Goal: Check status: Check status

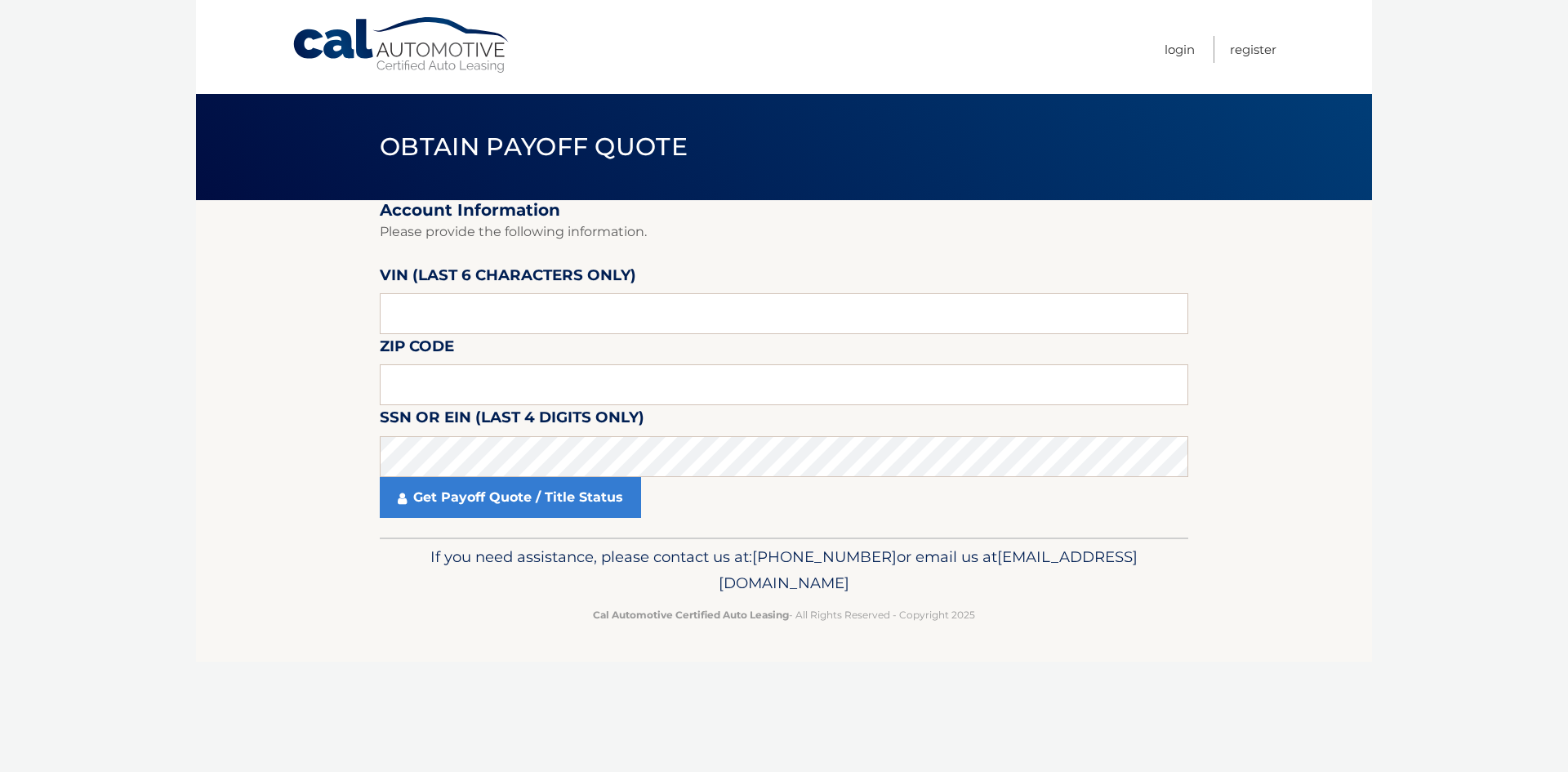
click at [425, 406] on label "SSN or EIN (last 4 digits only)" at bounding box center [512, 420] width 265 height 31
click at [423, 396] on input "text" at bounding box center [784, 384] width 809 height 40
click at [472, 312] on input "text" at bounding box center [784, 313] width 809 height 40
click at [493, 399] on input "text" at bounding box center [784, 384] width 809 height 40
type input "33063"
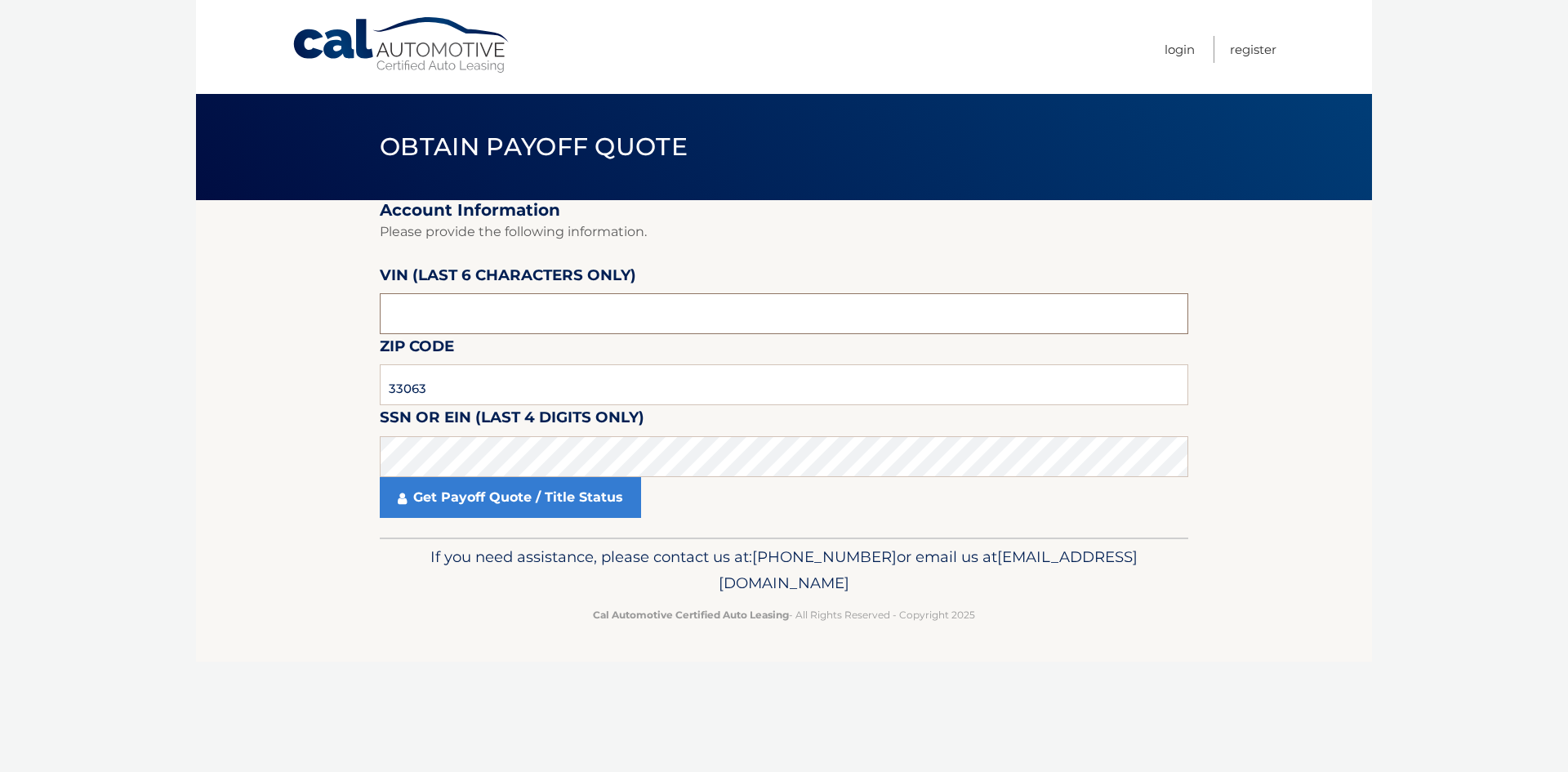
click at [506, 324] on input "text" at bounding box center [784, 313] width 809 height 40
drag, startPoint x: 506, startPoint y: 326, endPoint x: 495, endPoint y: 319, distance: 13.0
click at [495, 319] on input "text" at bounding box center [784, 313] width 809 height 40
paste input "189139"
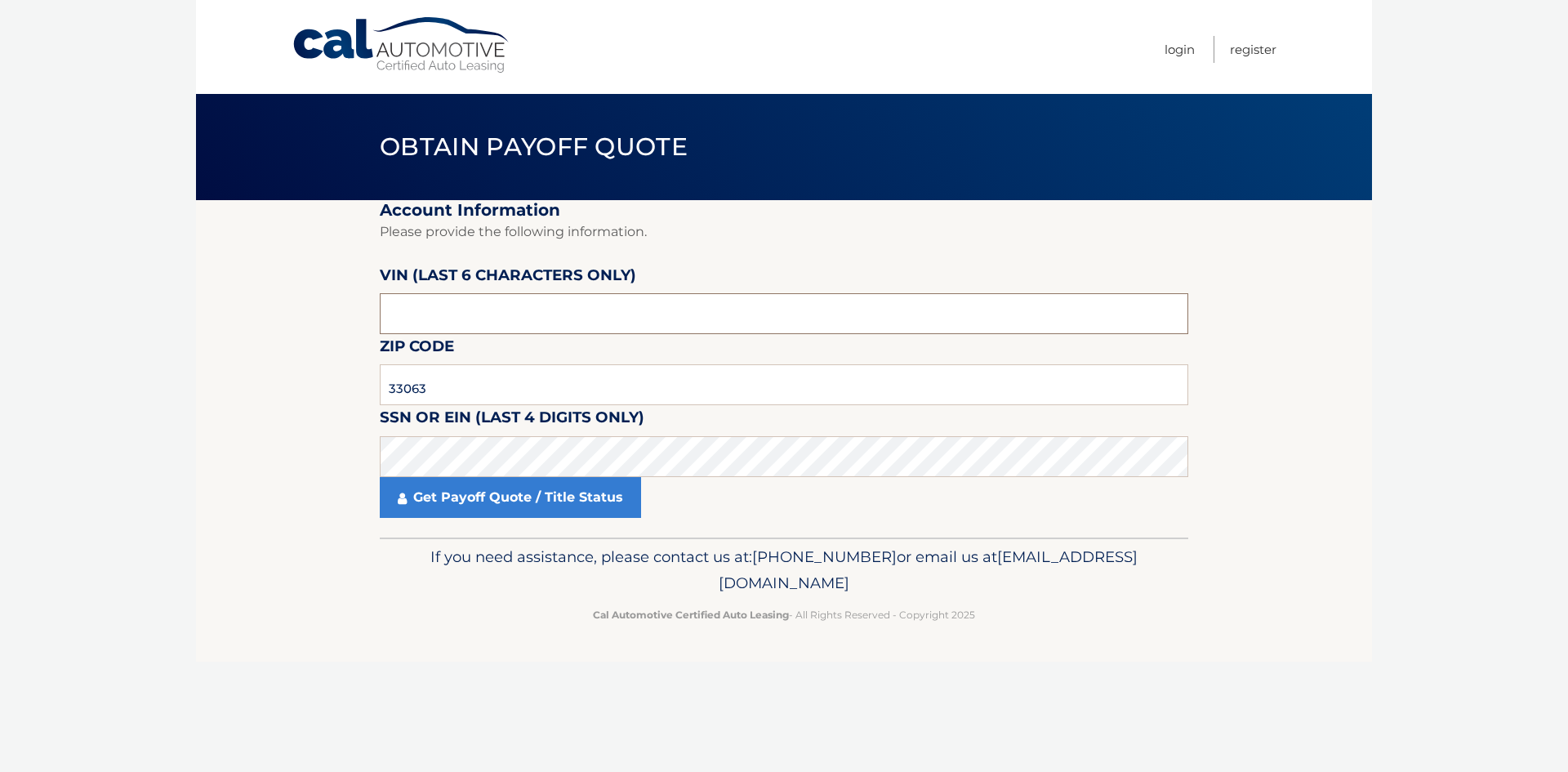
type input "189139"
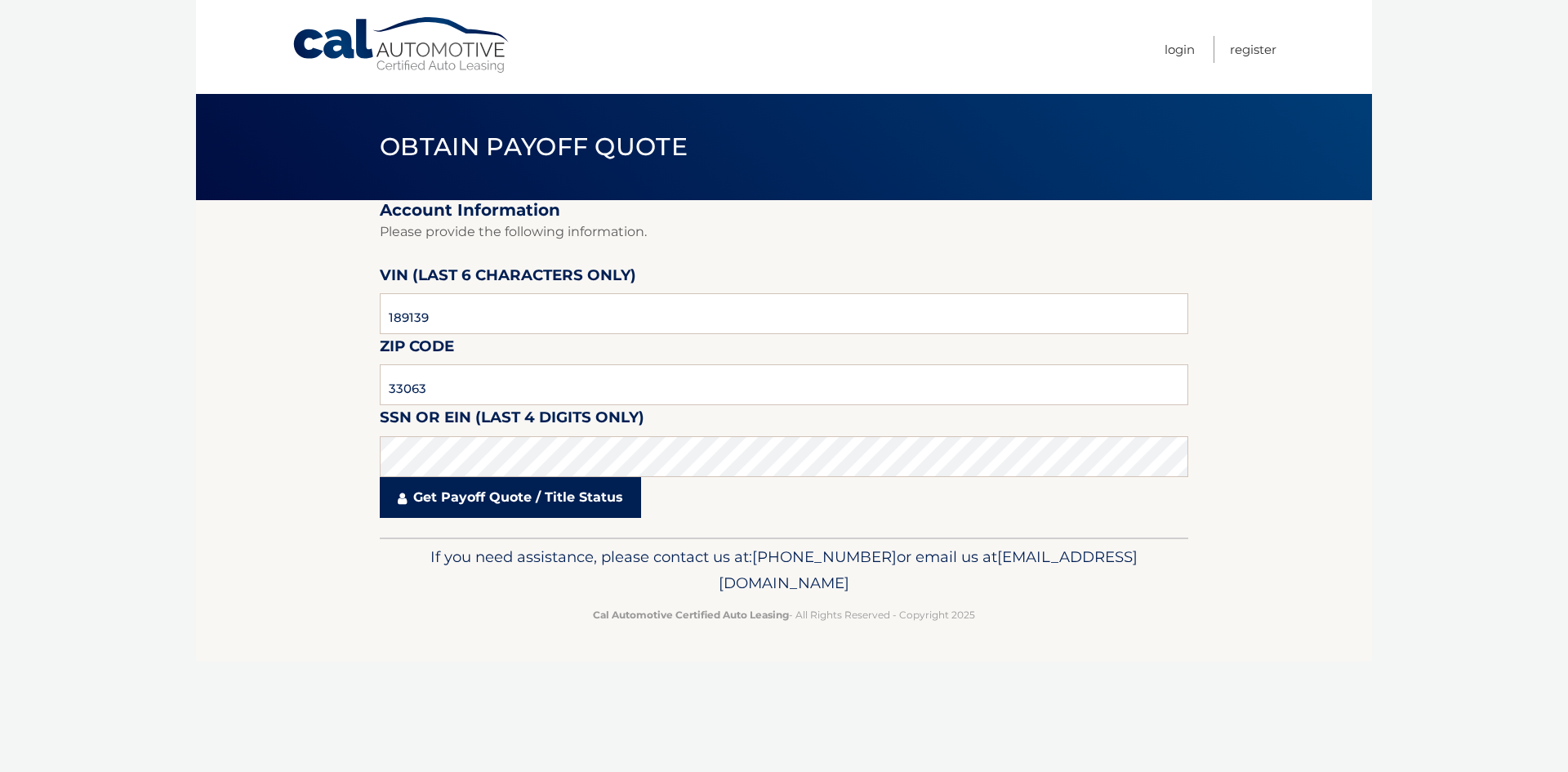
drag, startPoint x: 528, startPoint y: 533, endPoint x: 536, endPoint y: 514, distance: 20.6
click at [531, 528] on fieldset "Account Information Please provide the following information. [PERSON_NAME] (la…" at bounding box center [784, 368] width 809 height 338
click at [537, 512] on link "Get Payoff Quote / Title Status" at bounding box center [510, 497] width 262 height 40
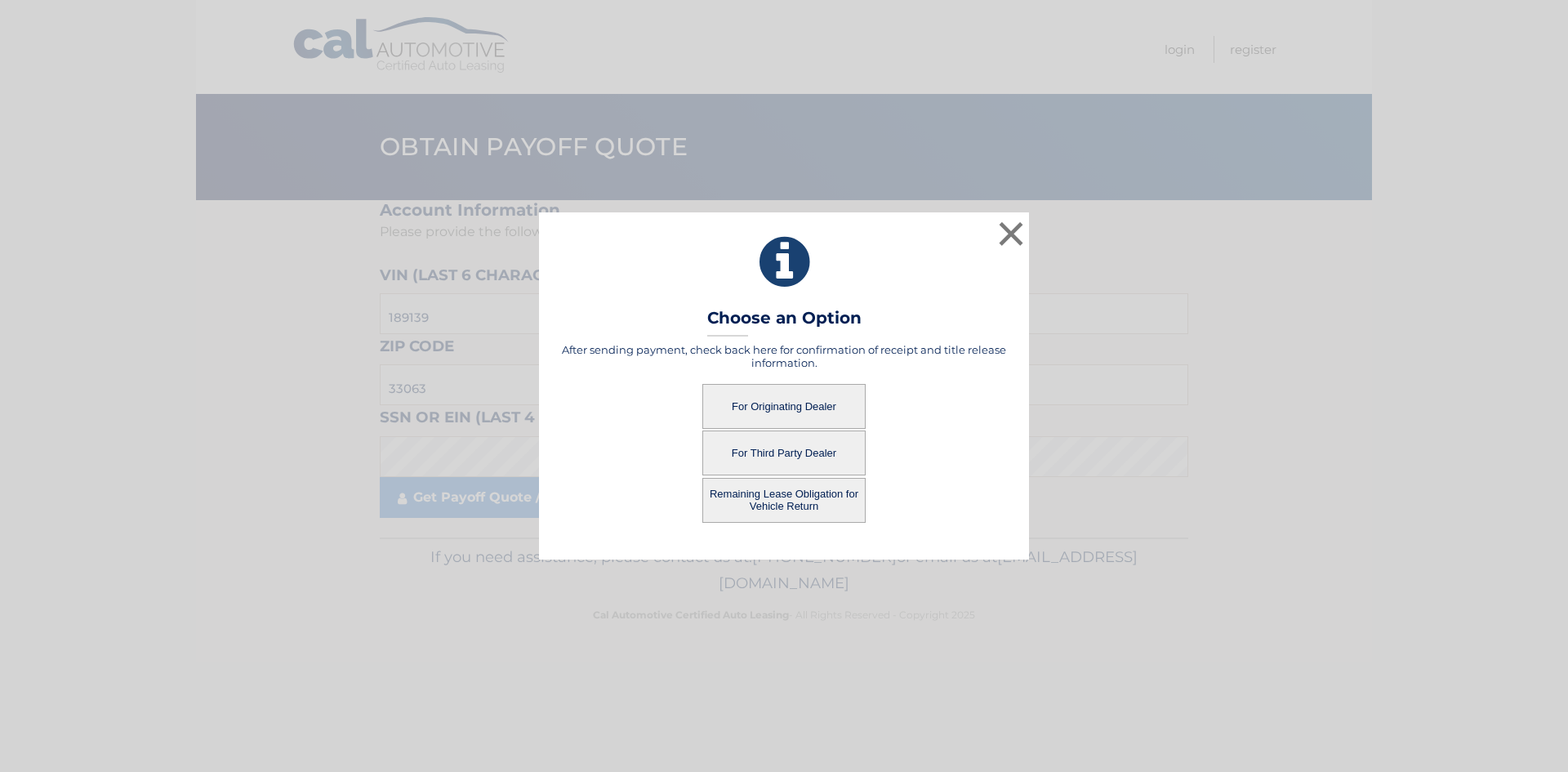
click at [825, 419] on button "For Originating Dealer" at bounding box center [784, 406] width 163 height 45
click at [791, 402] on button "For Originating Dealer" at bounding box center [784, 406] width 163 height 45
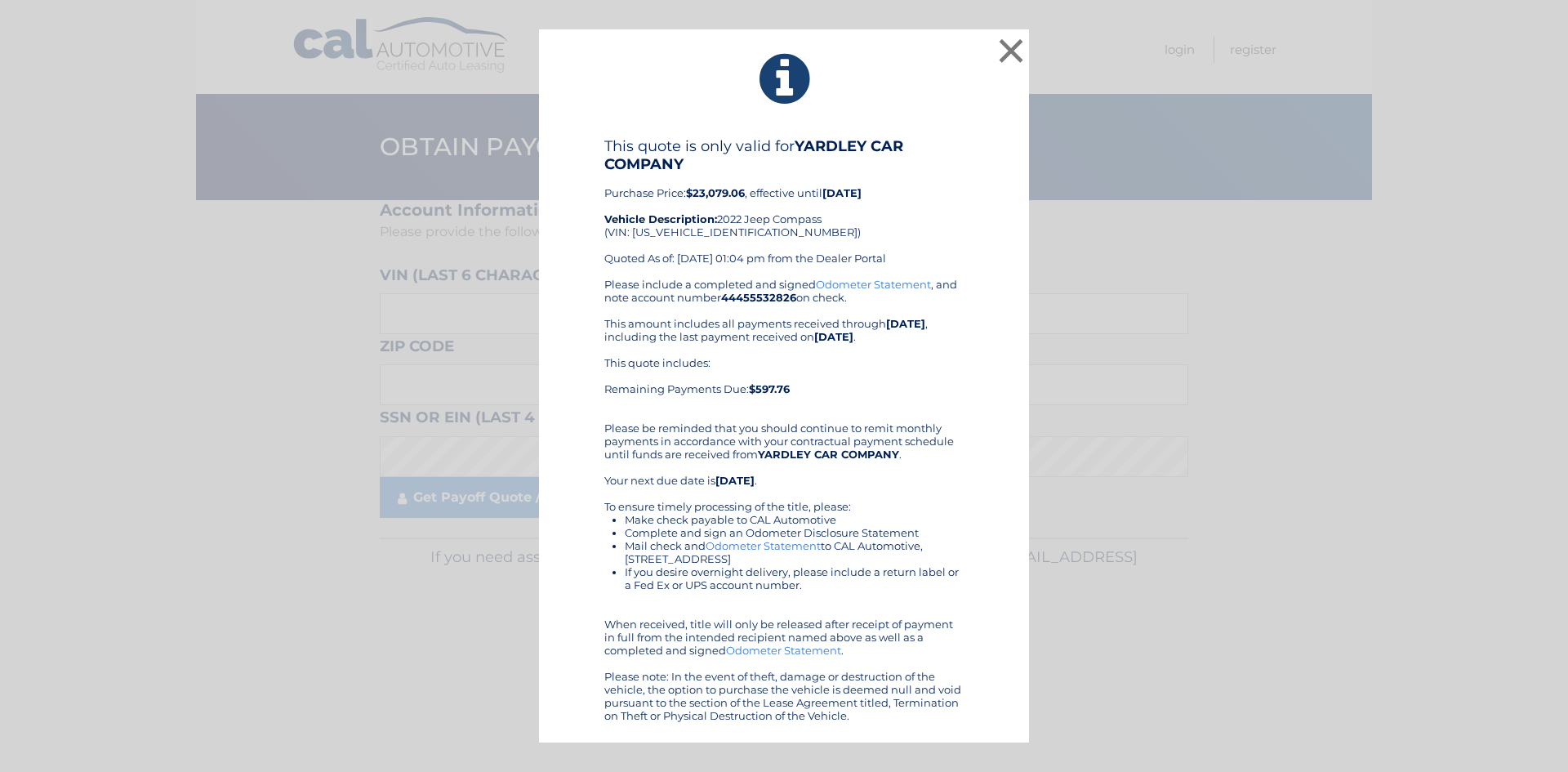
click at [926, 424] on div "Please include a completed and signed Odometer Statement , and note account num…" at bounding box center [783, 500] width 359 height 444
click at [1008, 50] on button "×" at bounding box center [1011, 51] width 33 height 33
